Goal: Complete application form

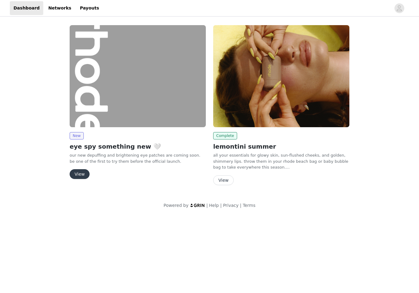
click at [79, 169] on button "View" at bounding box center [80, 174] width 20 height 10
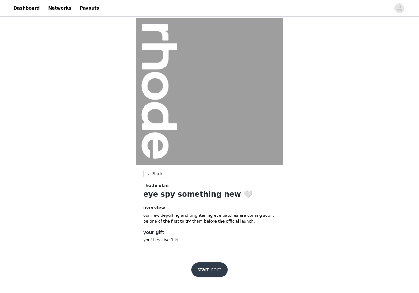
click at [208, 269] on button "start here" at bounding box center [209, 269] width 36 height 15
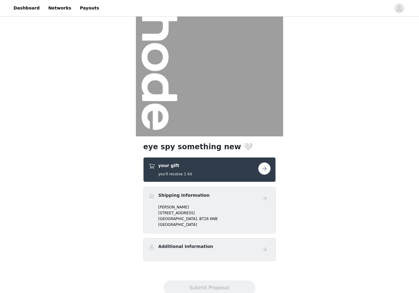
scroll to position [41, 0]
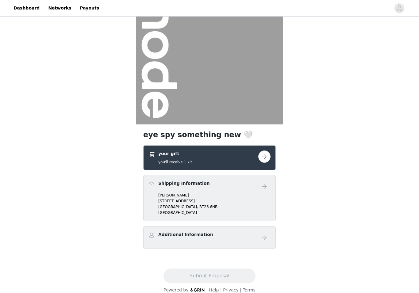
click at [150, 243] on div "Additional Information" at bounding box center [209, 237] width 122 height 12
click at [165, 235] on h4 "Additional Information" at bounding box center [185, 234] width 55 height 6
click at [154, 206] on div "Lucy Patton 67 Cabra Rd Hillsborough, BT26 6NB United Kingdom" at bounding box center [209, 203] width 122 height 23
click at [261, 153] on button "button" at bounding box center [264, 156] width 12 height 12
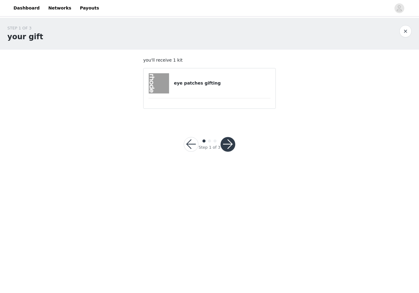
click at [232, 142] on button "button" at bounding box center [227, 144] width 15 height 15
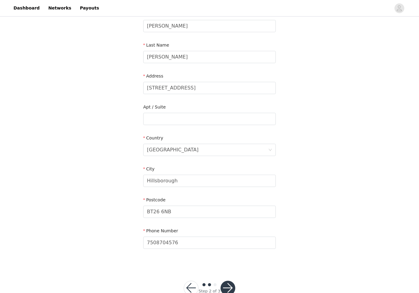
scroll to position [86, 0]
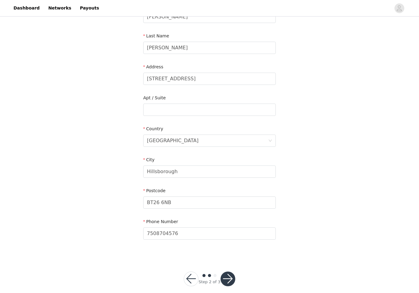
click at [233, 274] on button "button" at bounding box center [227, 278] width 15 height 15
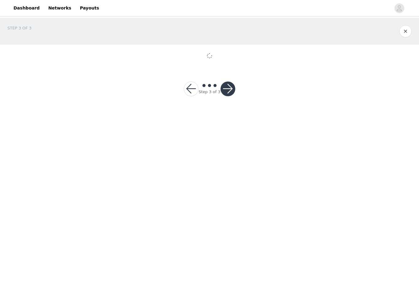
click at [229, 268] on body "Dashboard Networks Payouts STEP 3 OF 3 Step 3 of 3" at bounding box center [209, 146] width 419 height 293
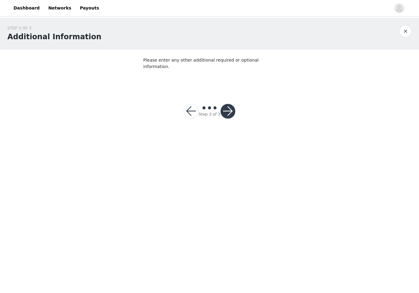
click at [228, 106] on button "button" at bounding box center [227, 111] width 15 height 15
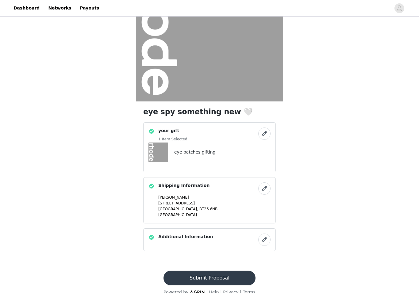
scroll to position [66, 0]
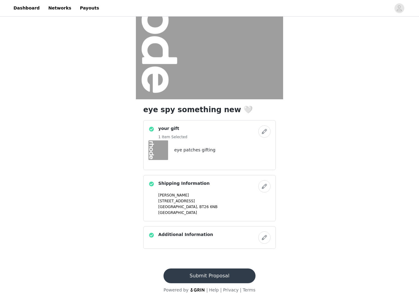
click at [263, 238] on button "button" at bounding box center [264, 237] width 12 height 12
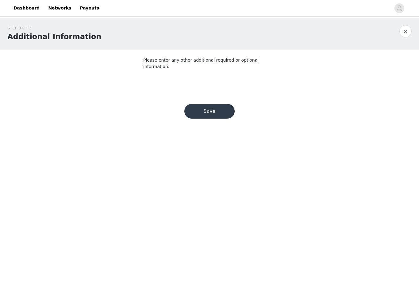
click at [242, 75] on section "Please enter any other additional required or optional information." at bounding box center [209, 70] width 147 height 40
click at [223, 108] on button "Save" at bounding box center [209, 111] width 50 height 15
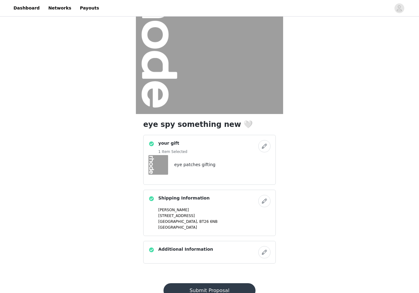
scroll to position [66, 0]
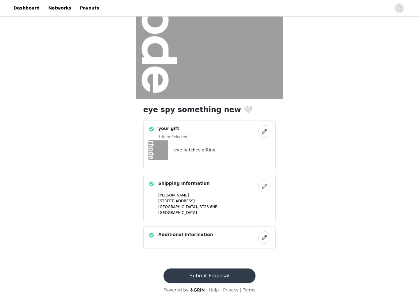
click at [224, 273] on button "Submit Proposal" at bounding box center [209, 275] width 92 height 15
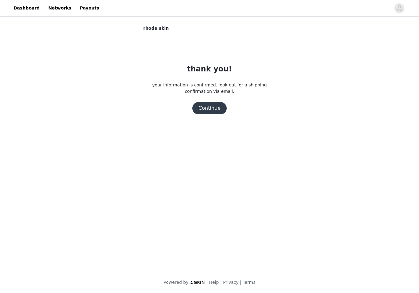
click at [214, 103] on button "Continue" at bounding box center [209, 108] width 34 height 12
